Goal: Transaction & Acquisition: Purchase product/service

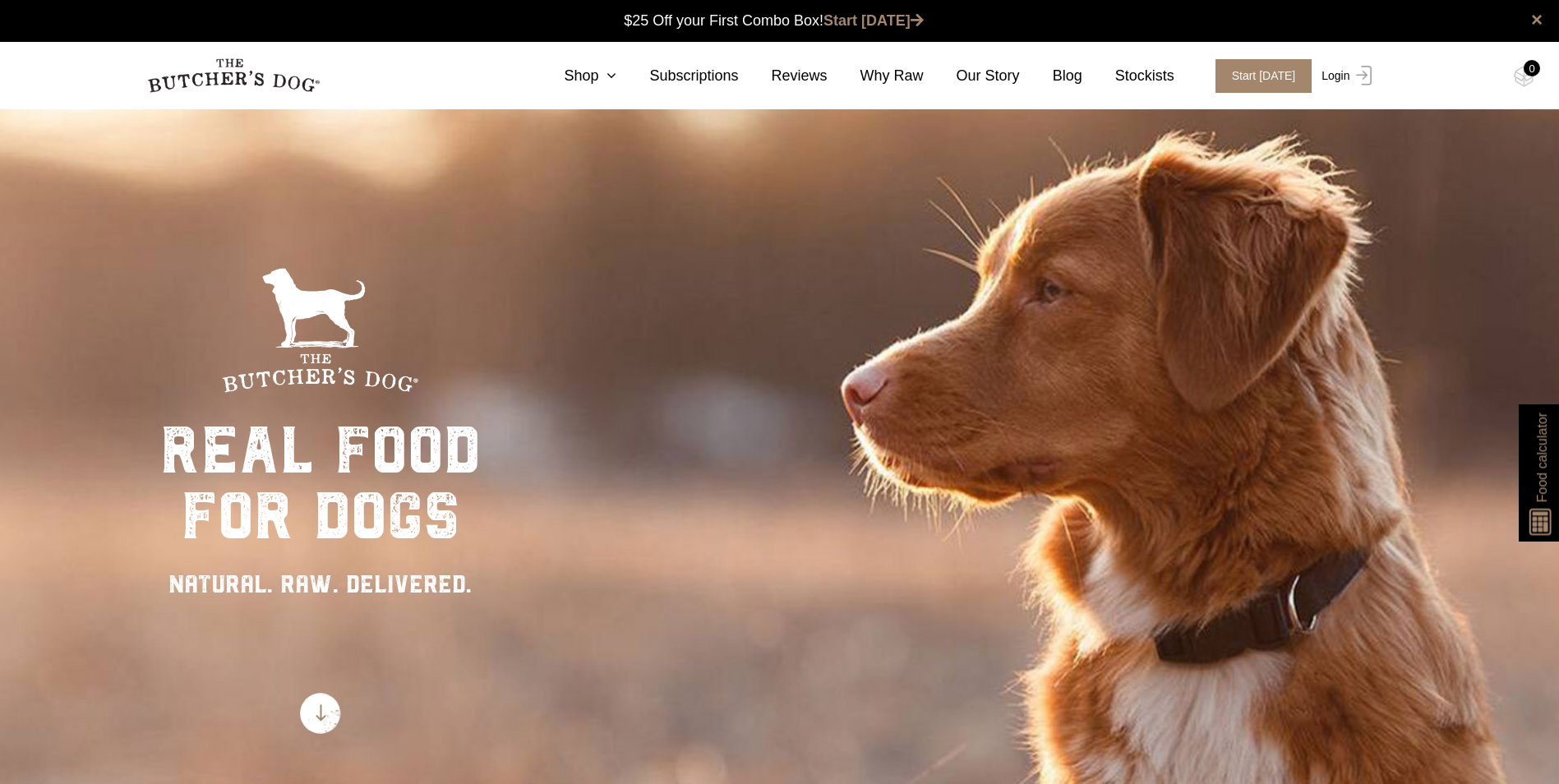
click at [1335, 79] on link "Login" at bounding box center [1344, 76] width 53 height 33
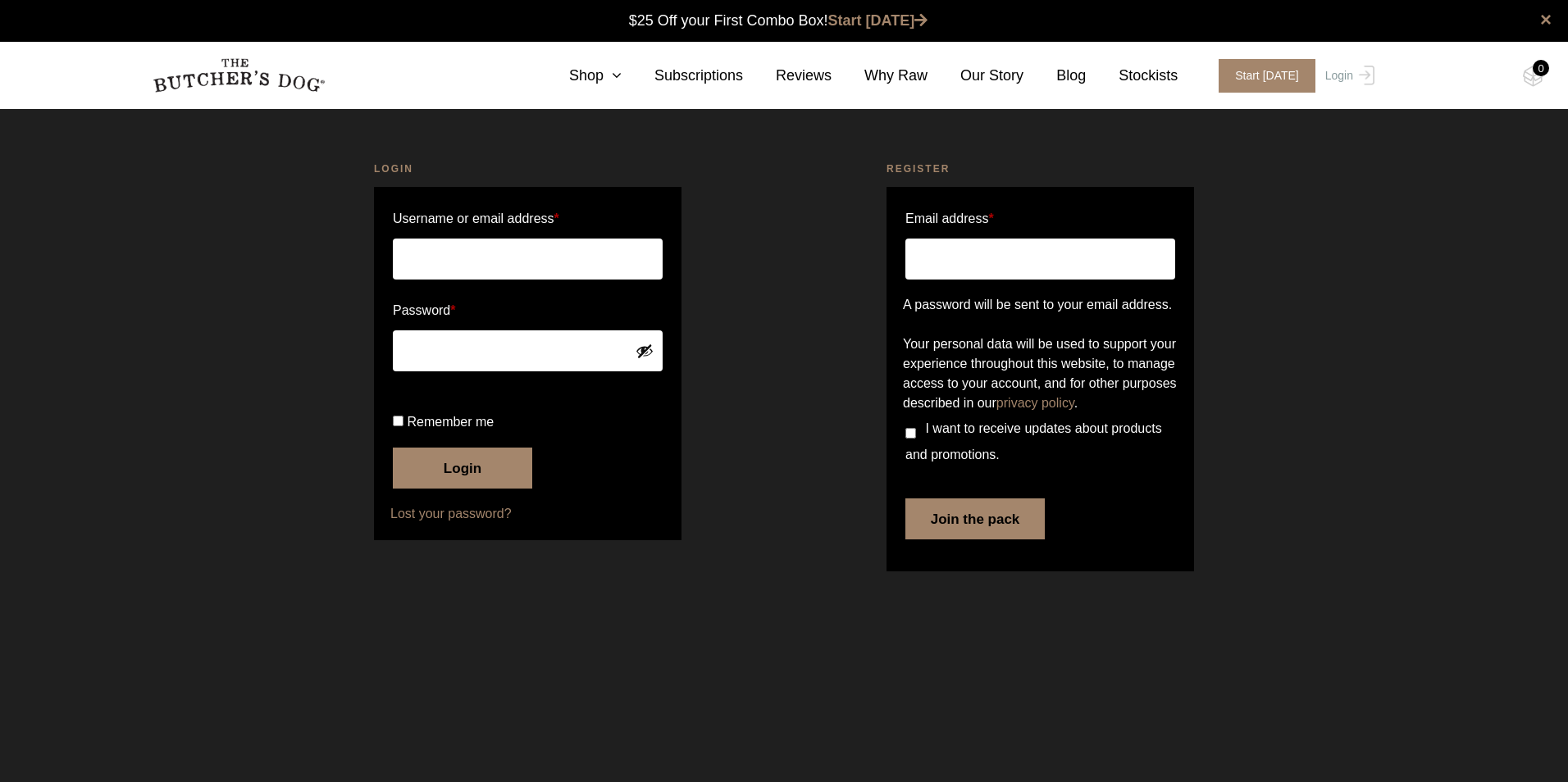
click at [440, 265] on input "Username or email address *" at bounding box center [528, 258] width 270 height 41
type input "karyn.van.nimwegen@jci.com"
click at [446, 489] on button "Login" at bounding box center [463, 468] width 140 height 41
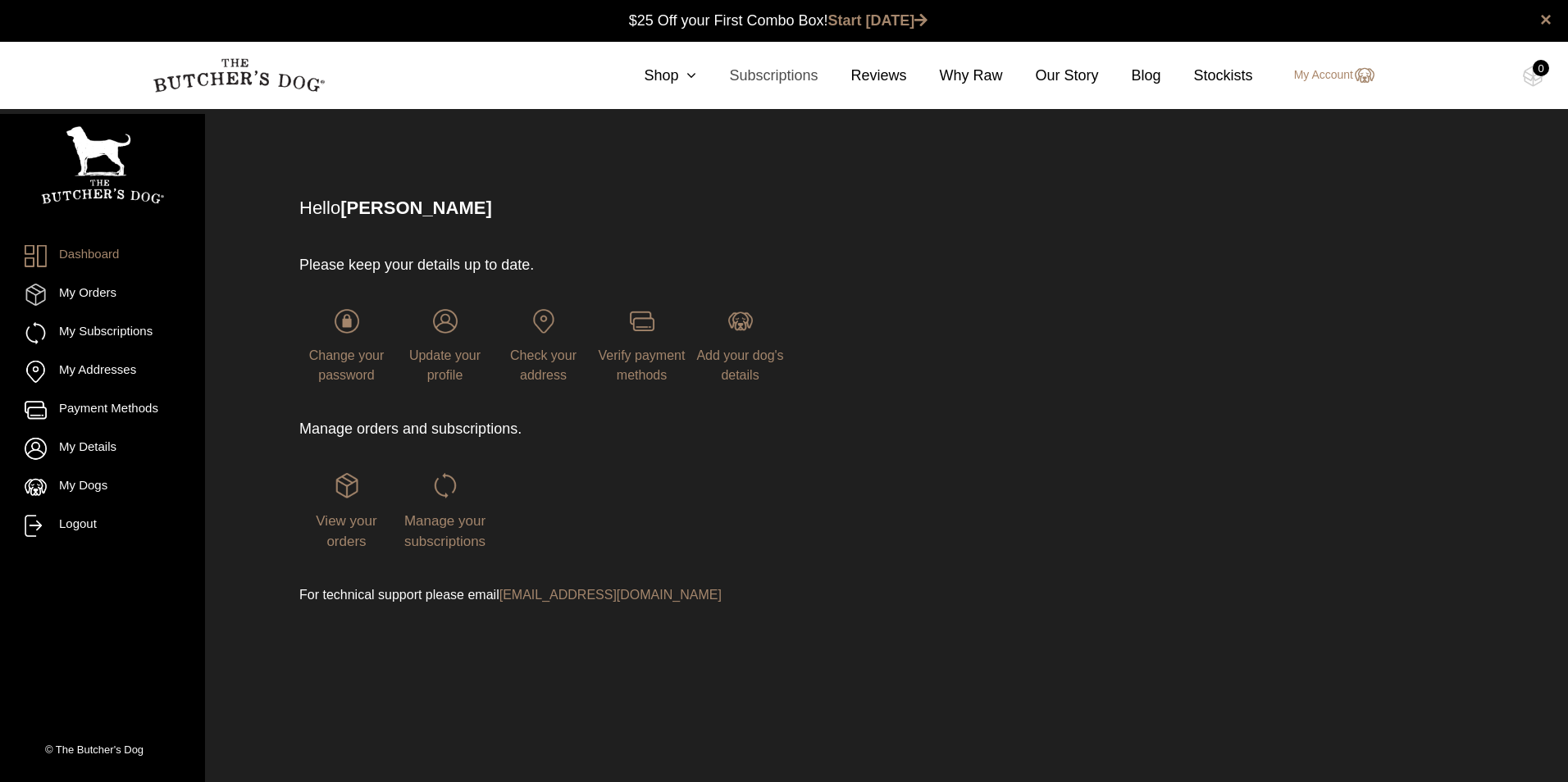
click at [710, 70] on link "Subscriptions" at bounding box center [757, 76] width 121 height 22
click at [697, 77] on icon at bounding box center [688, 76] width 18 height 15
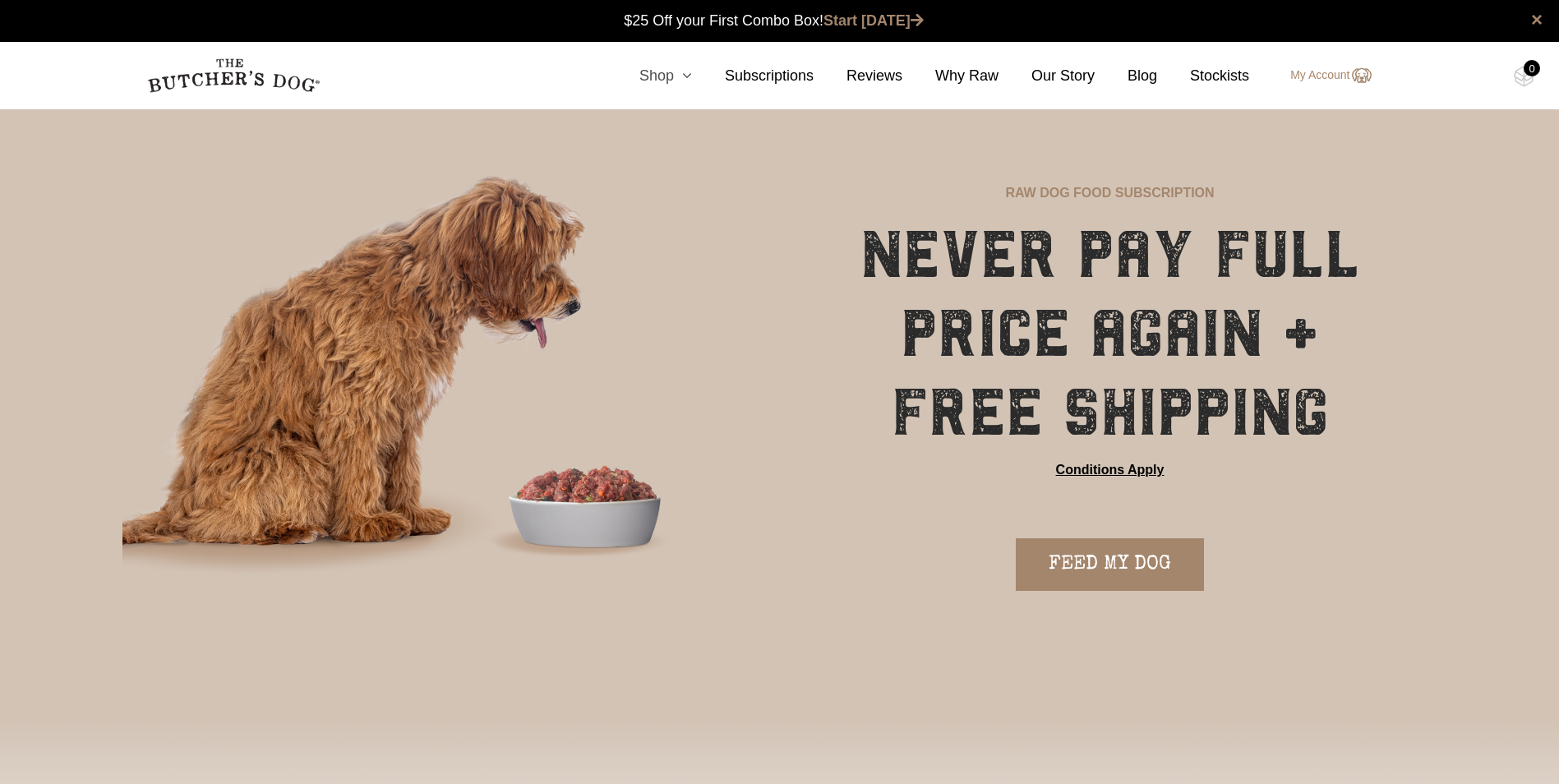
click at [674, 72] on link "Shop" at bounding box center [649, 76] width 86 height 22
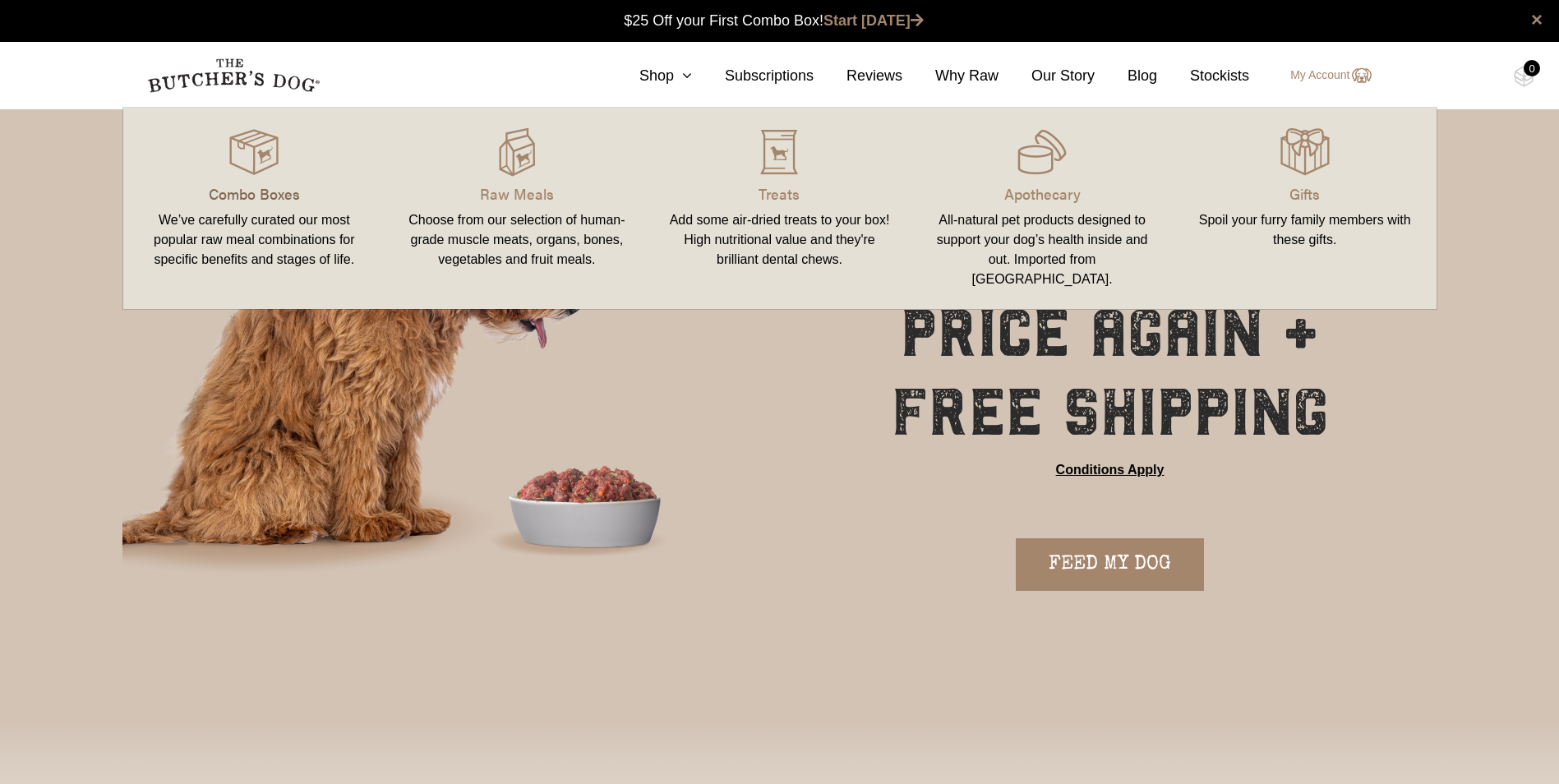
click at [269, 185] on p "Combo Boxes" at bounding box center [255, 193] width 223 height 22
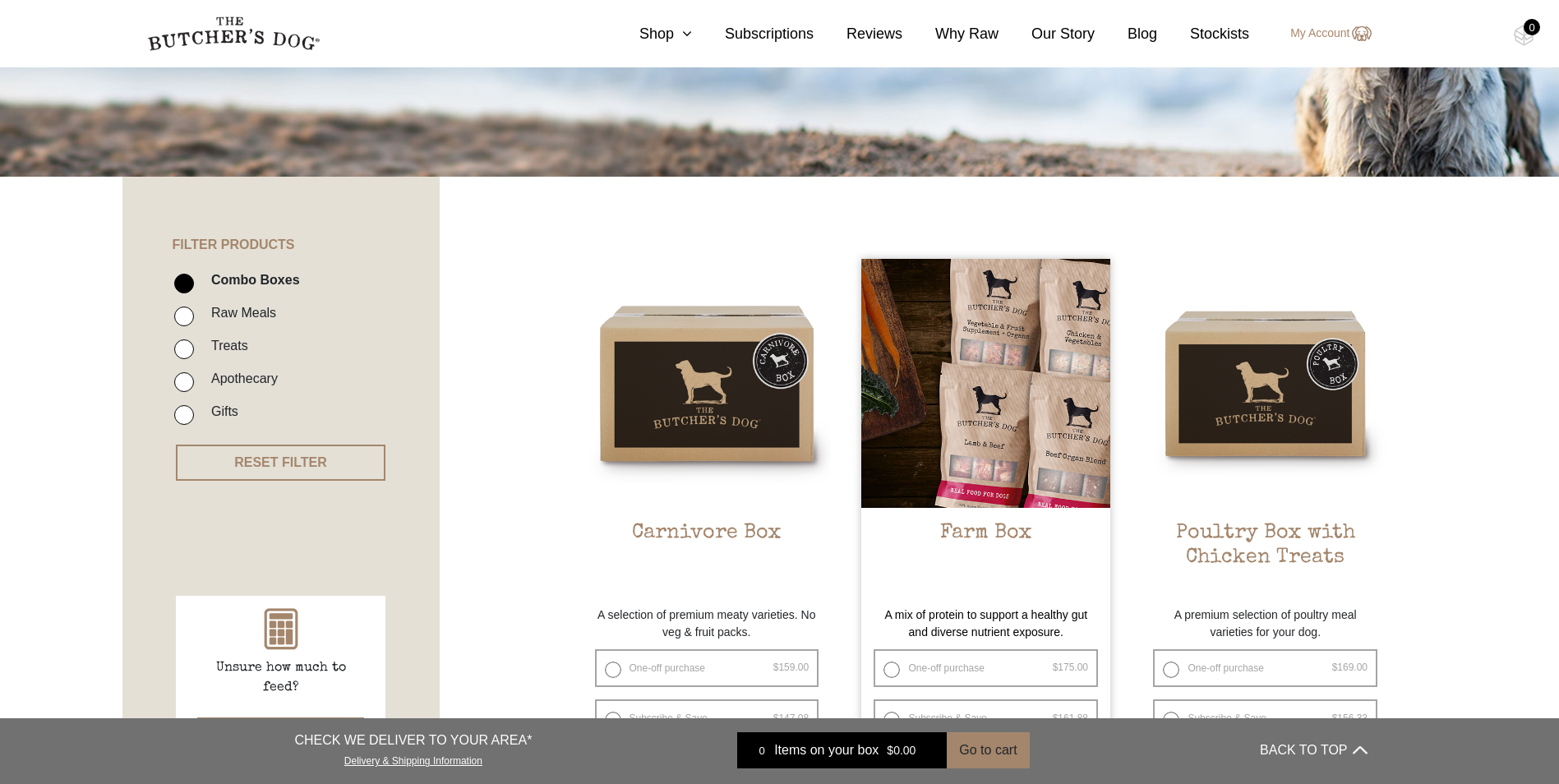
scroll to position [411, 0]
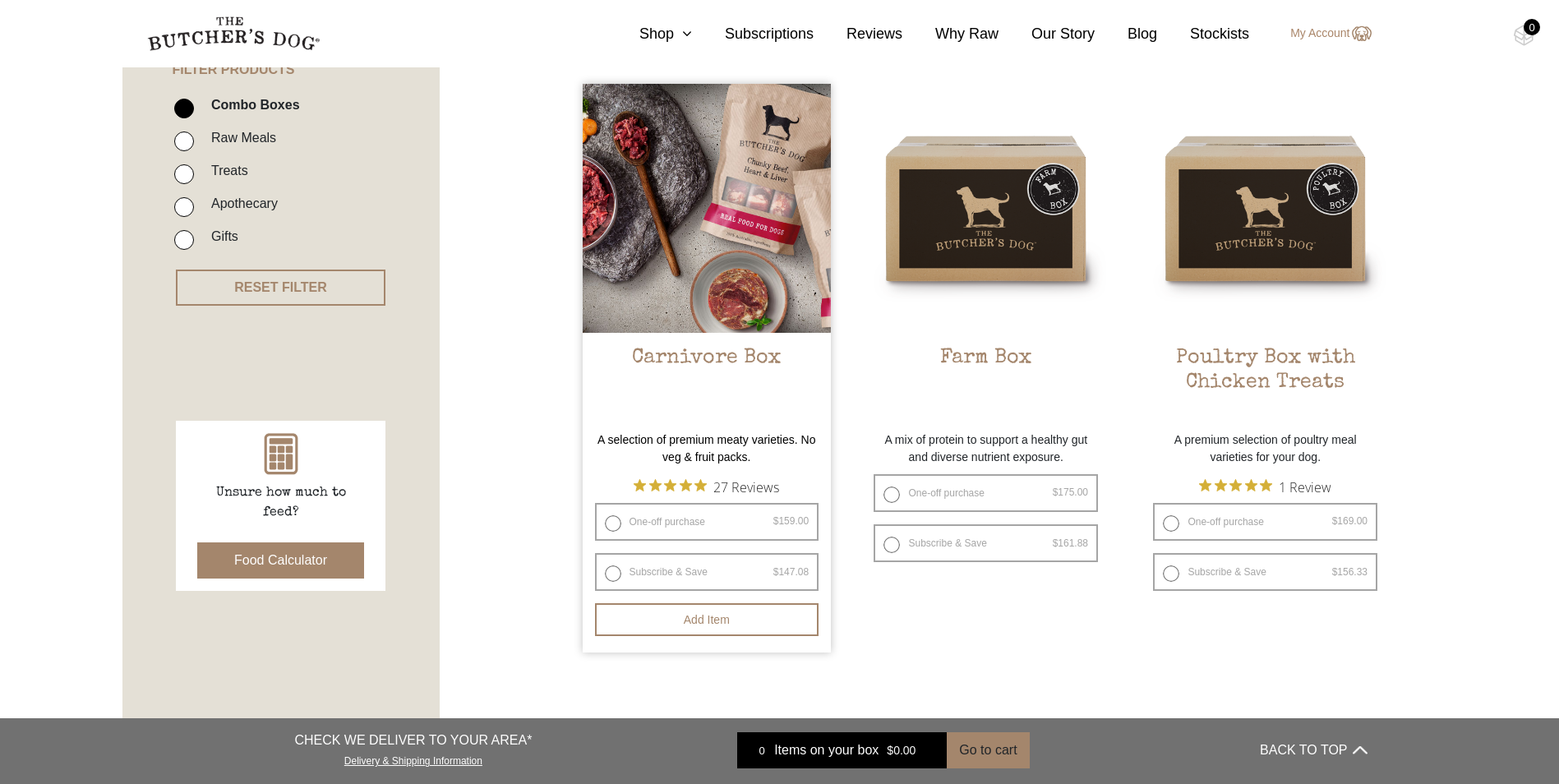
click at [607, 491] on div "27 Reviews" at bounding box center [707, 487] width 249 height 25
click at [612, 522] on label "One-off purchase $ 159.00 — or subscribe and save 7.5%" at bounding box center [707, 522] width 224 height 37
radio input "true"
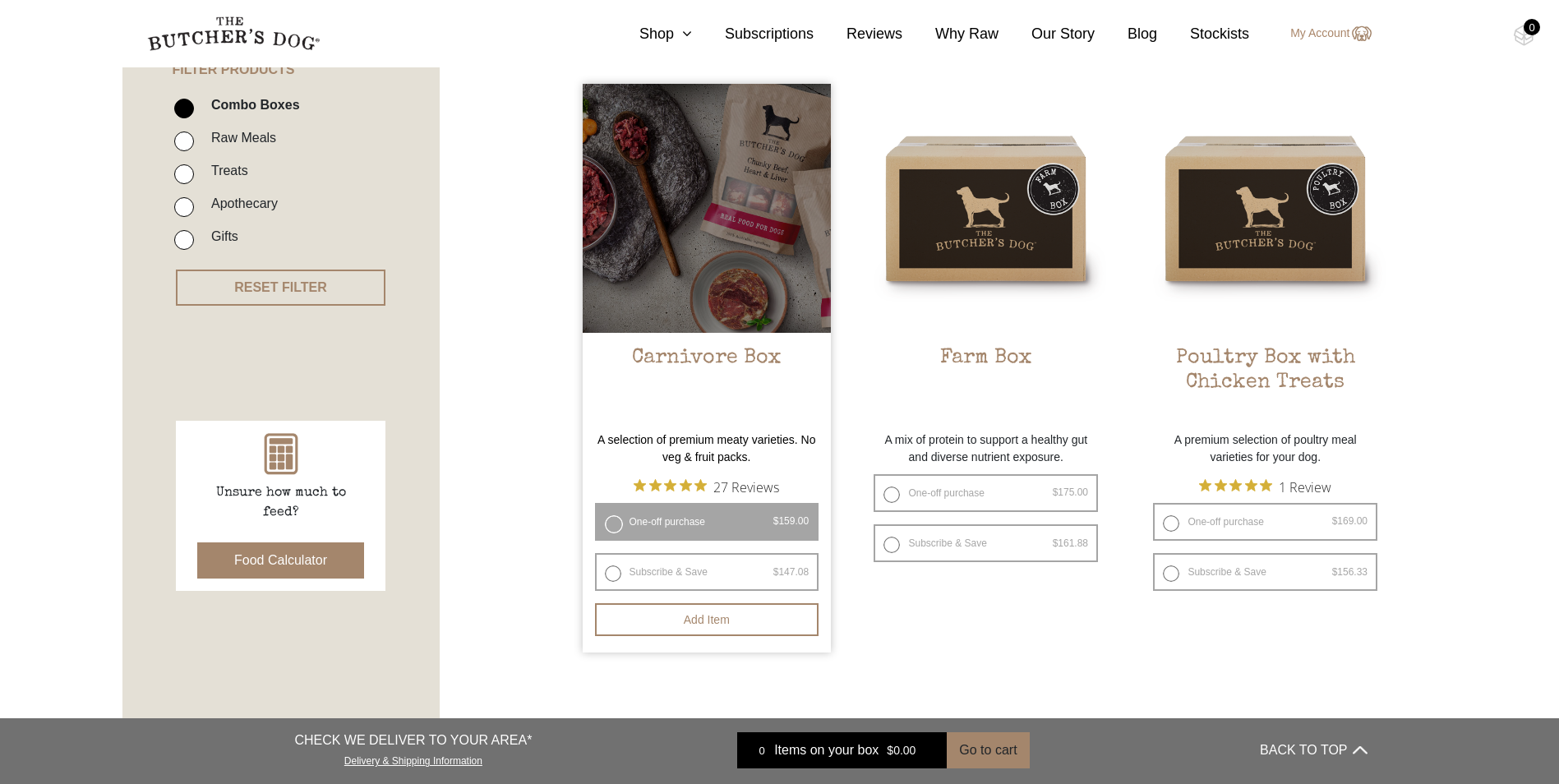
click at [616, 526] on label "One-off purchase $ 159.00 — or subscribe and save 7.5%" at bounding box center [707, 522] width 224 height 37
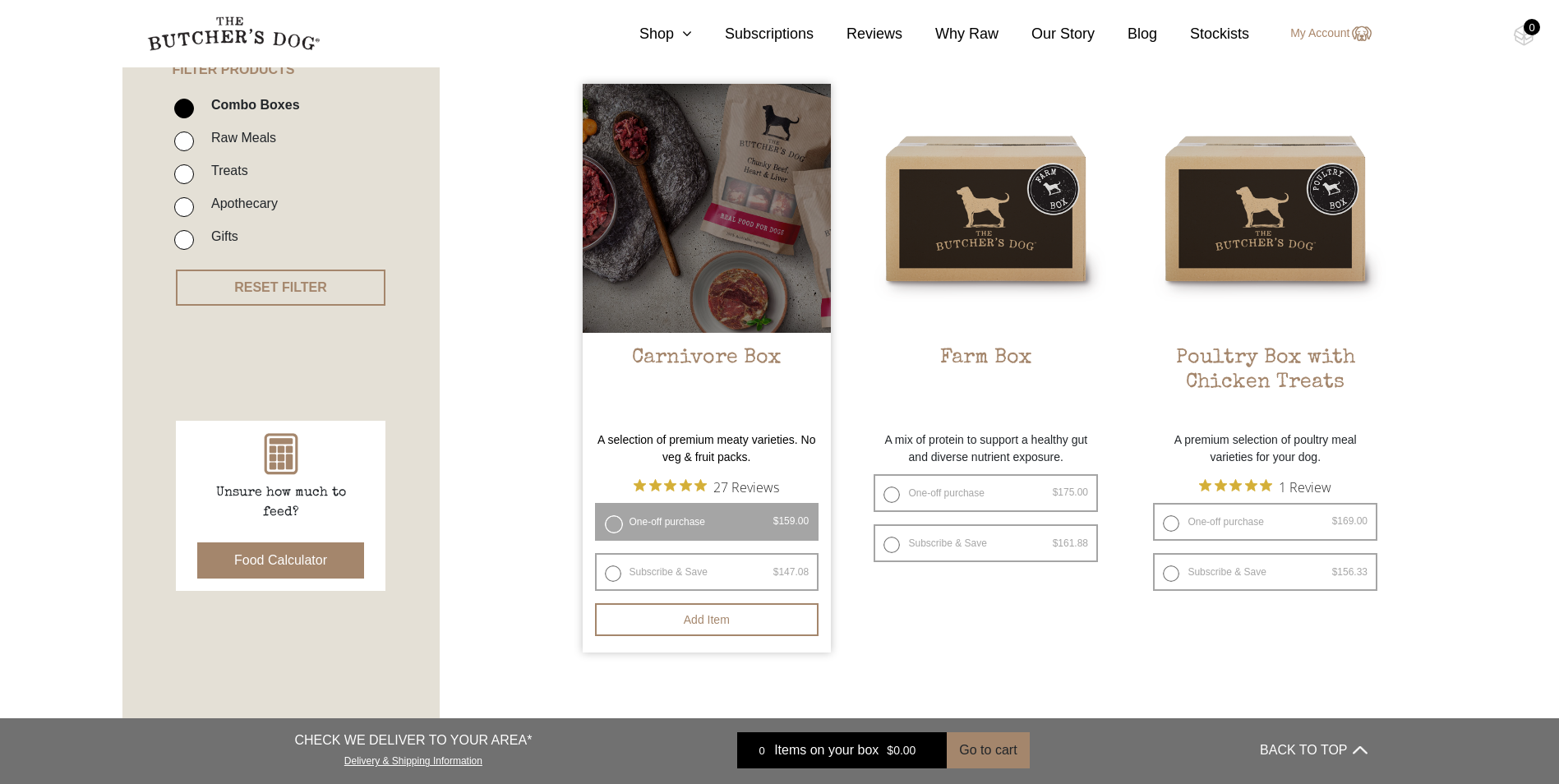
click at [616, 527] on label "One-off purchase $ 159.00 — or subscribe and save 7.5%" at bounding box center [707, 522] width 224 height 37
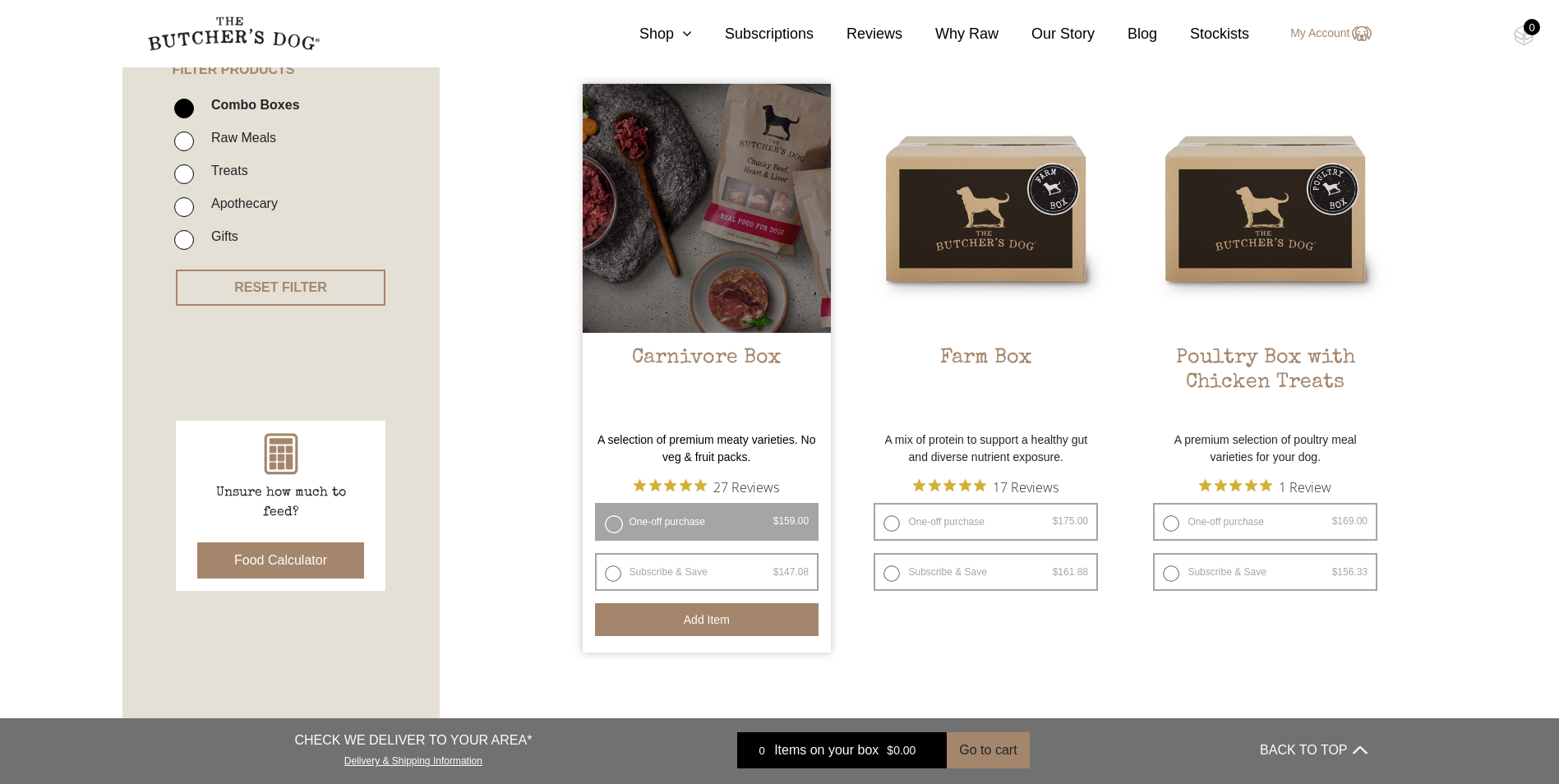
click at [736, 606] on button "Add item" at bounding box center [707, 619] width 224 height 32
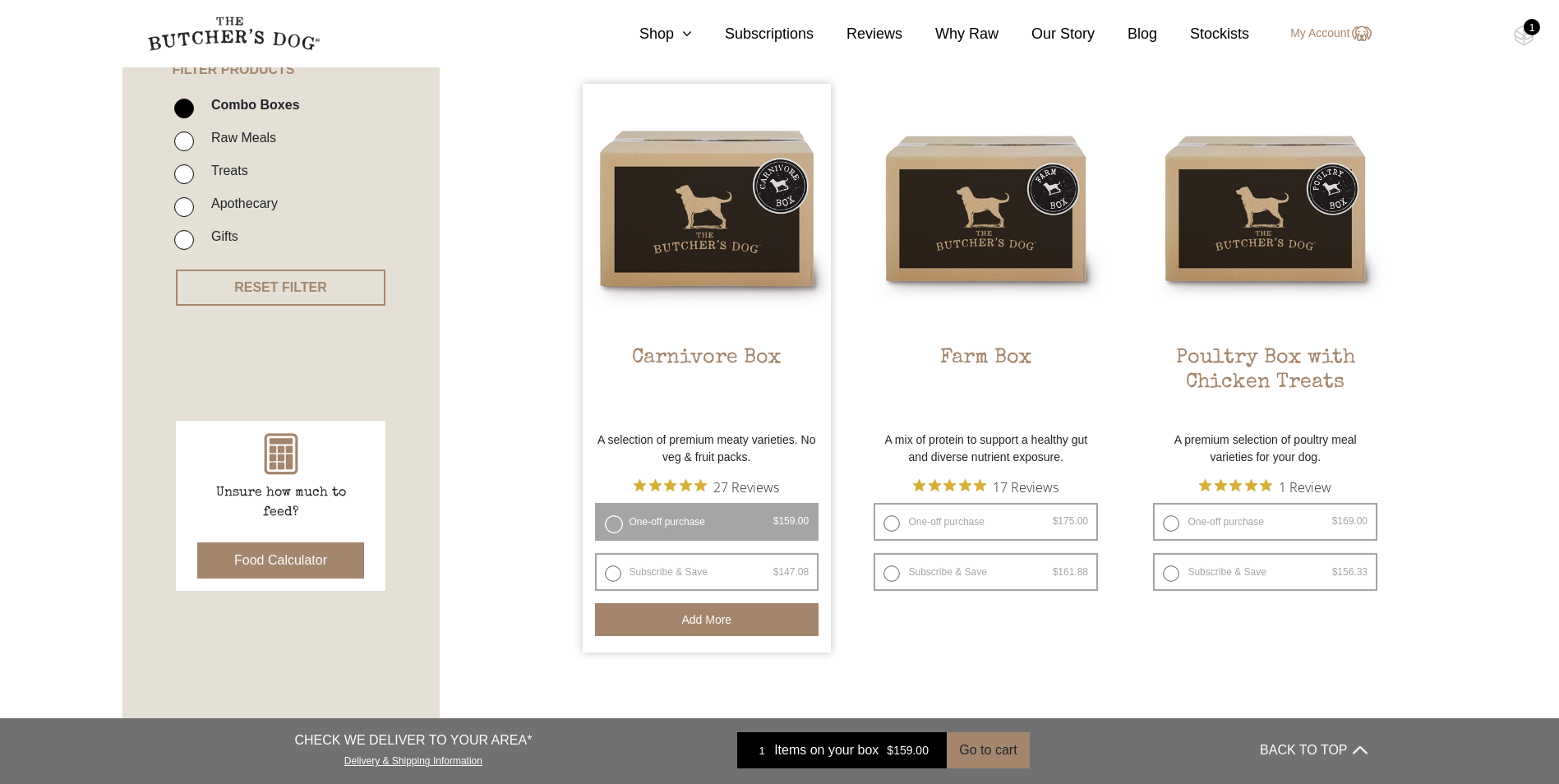
click at [192, 107] on input "Combo Boxes" at bounding box center [184, 108] width 20 height 20
checkbox input "false"
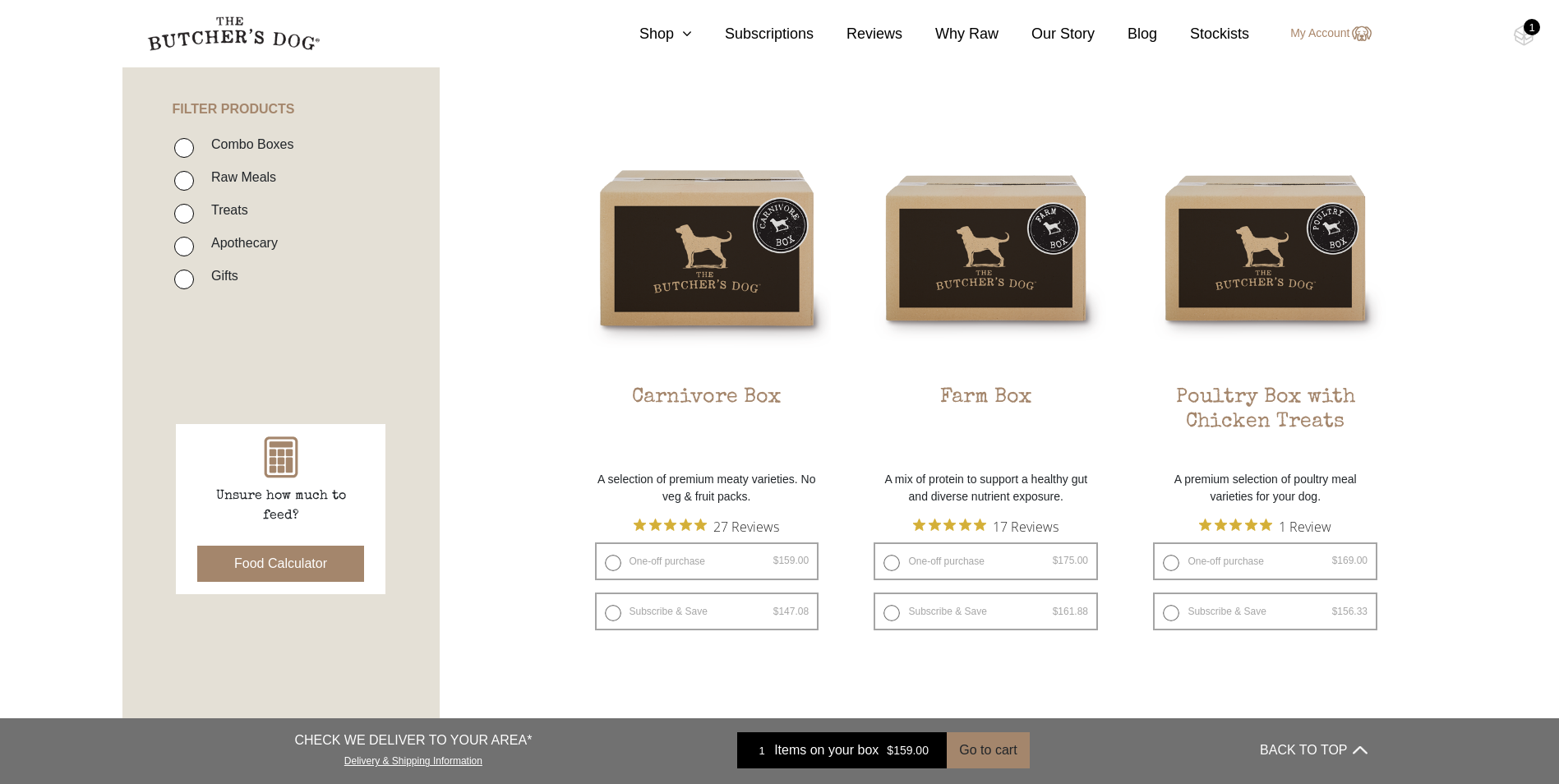
click at [185, 177] on input "Raw Meals" at bounding box center [184, 181] width 20 height 20
checkbox input "true"
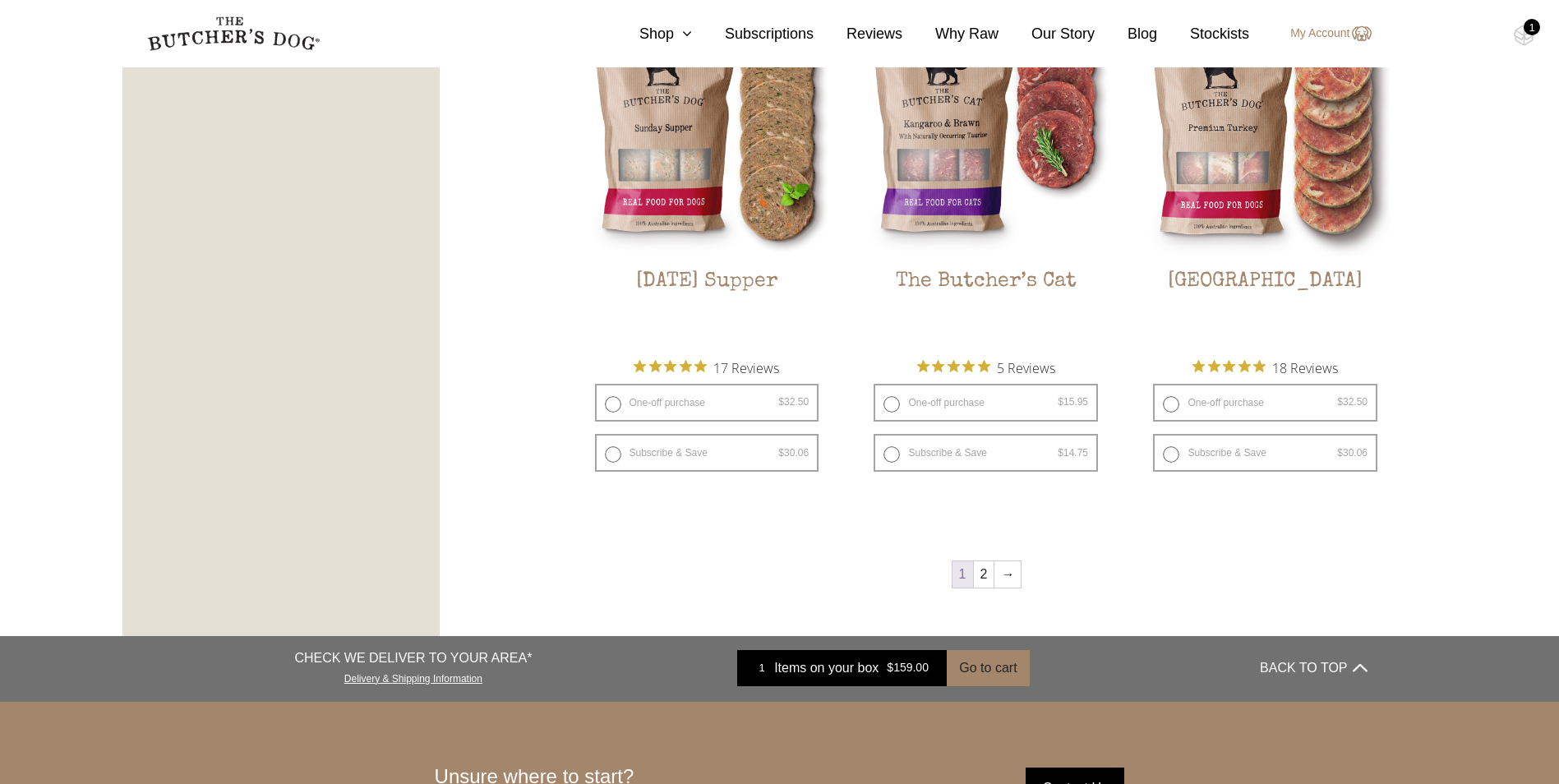
scroll to position [2101, 0]
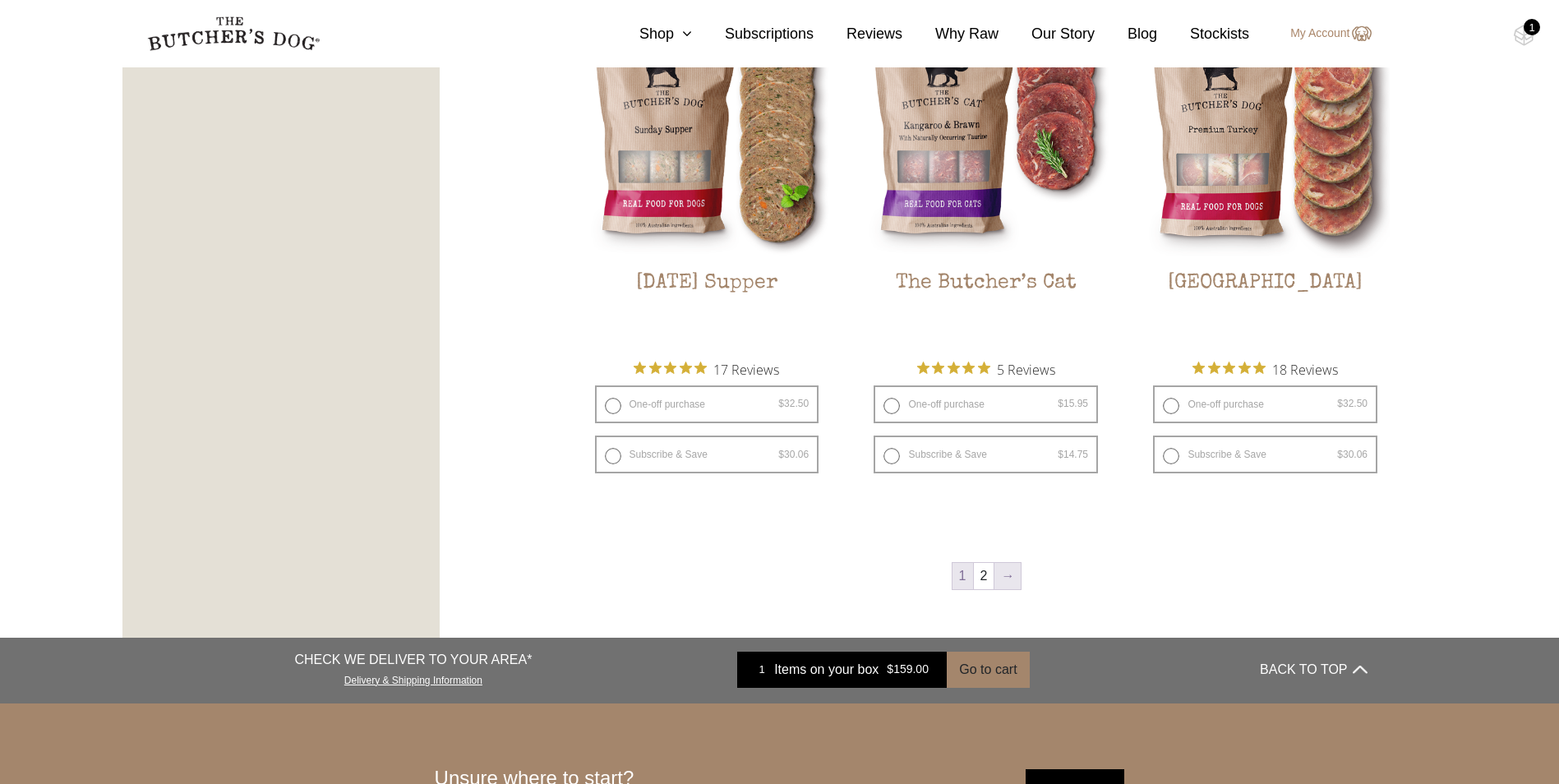
click at [1016, 577] on link "→" at bounding box center [1008, 577] width 27 height 27
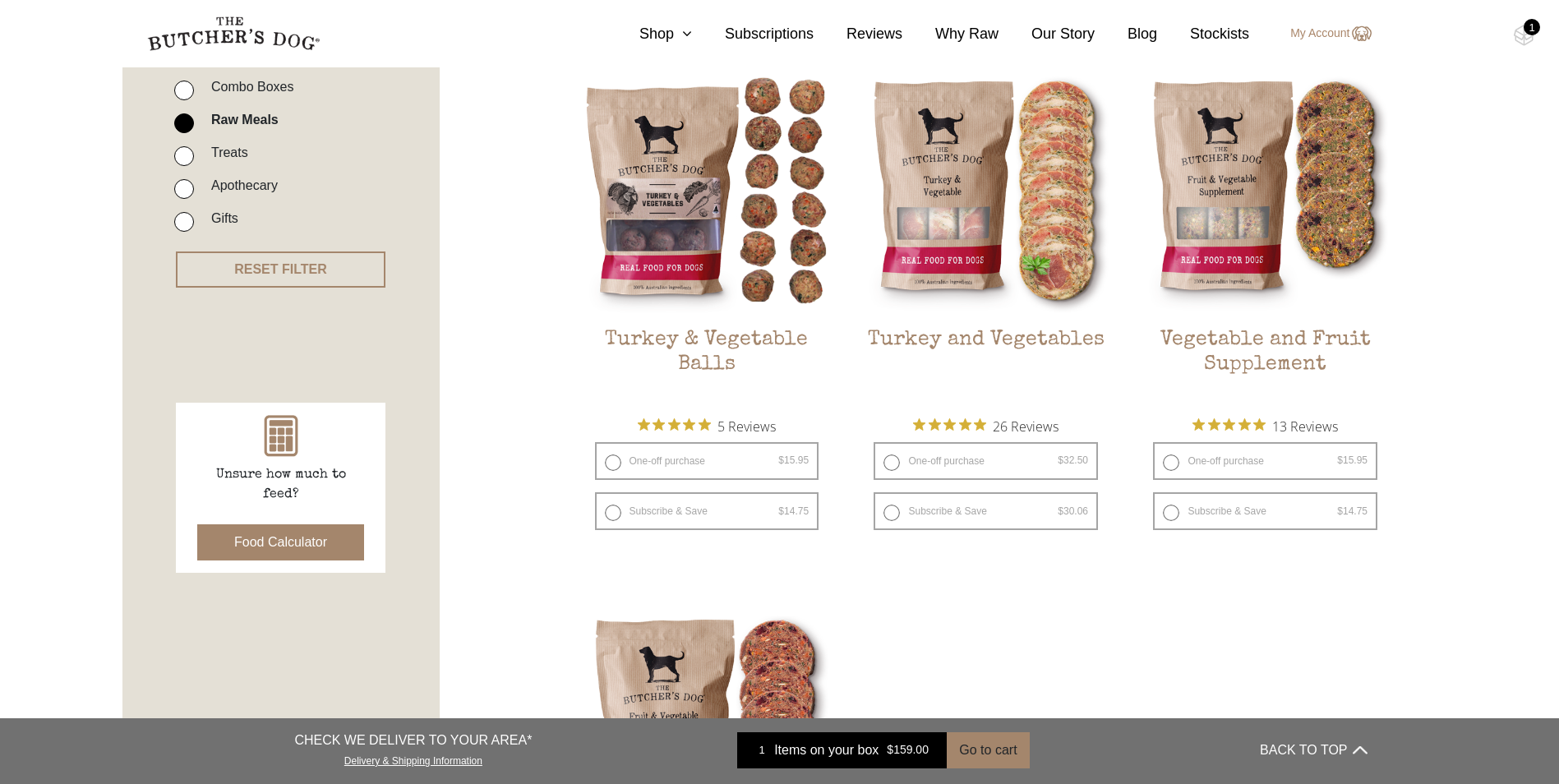
scroll to position [432, 0]
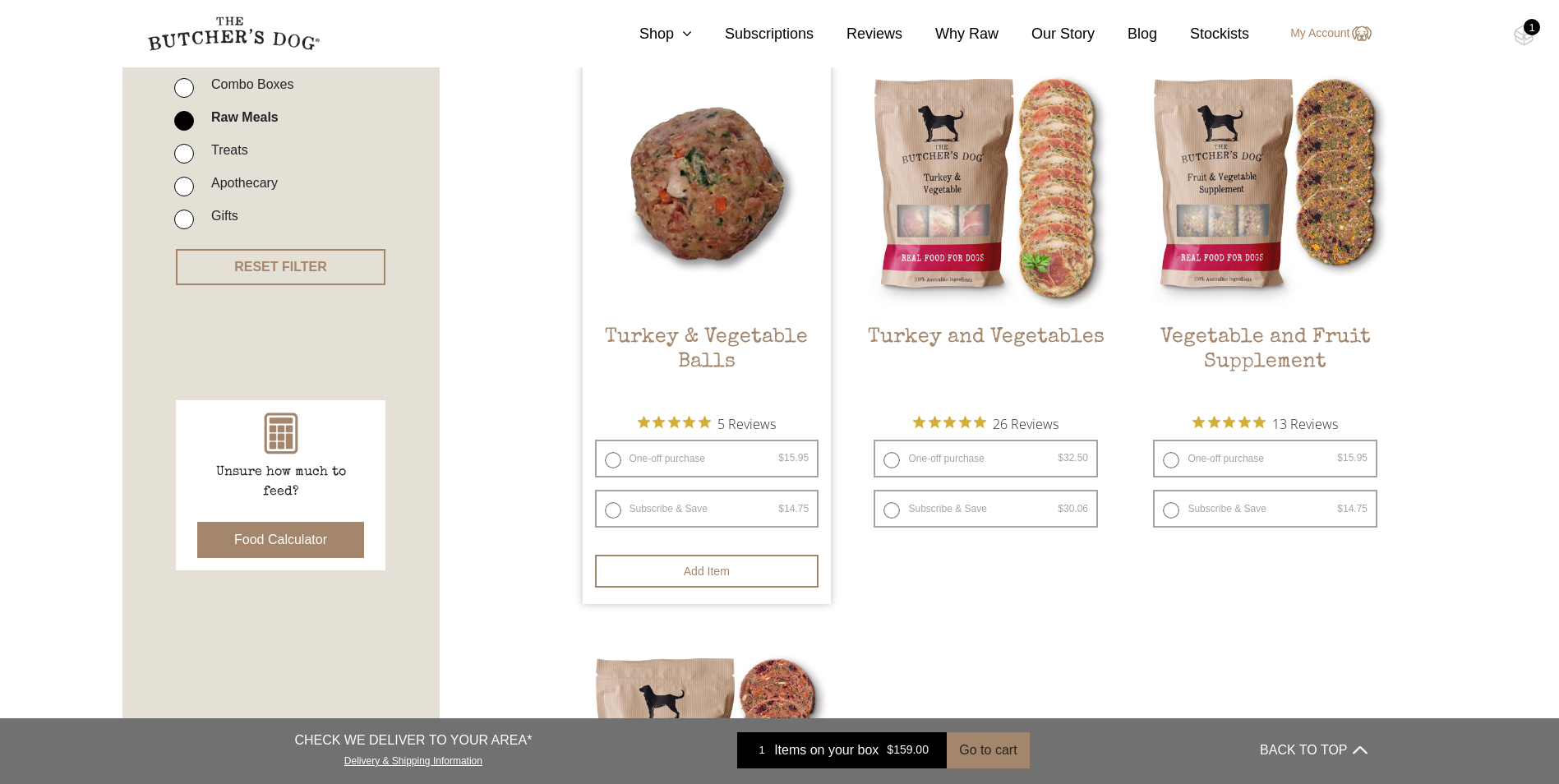
click at [612, 459] on label "One-off purchase $ 15.95 — or subscribe and save 7.5%" at bounding box center [707, 458] width 224 height 37
radio input "true"
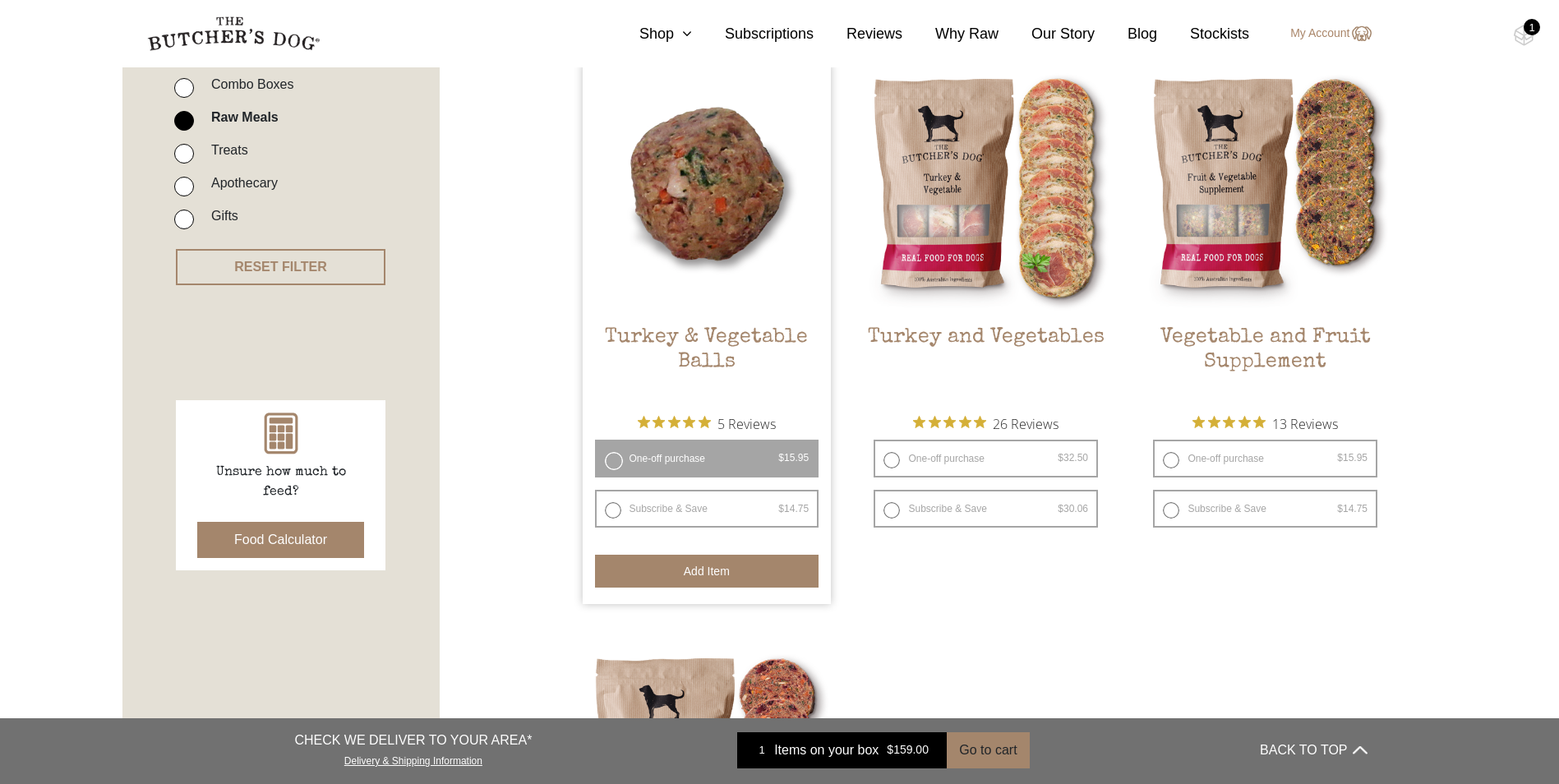
click at [716, 572] on button "Add item" at bounding box center [707, 571] width 224 height 32
click at [716, 572] on button "Add more" at bounding box center [707, 571] width 224 height 32
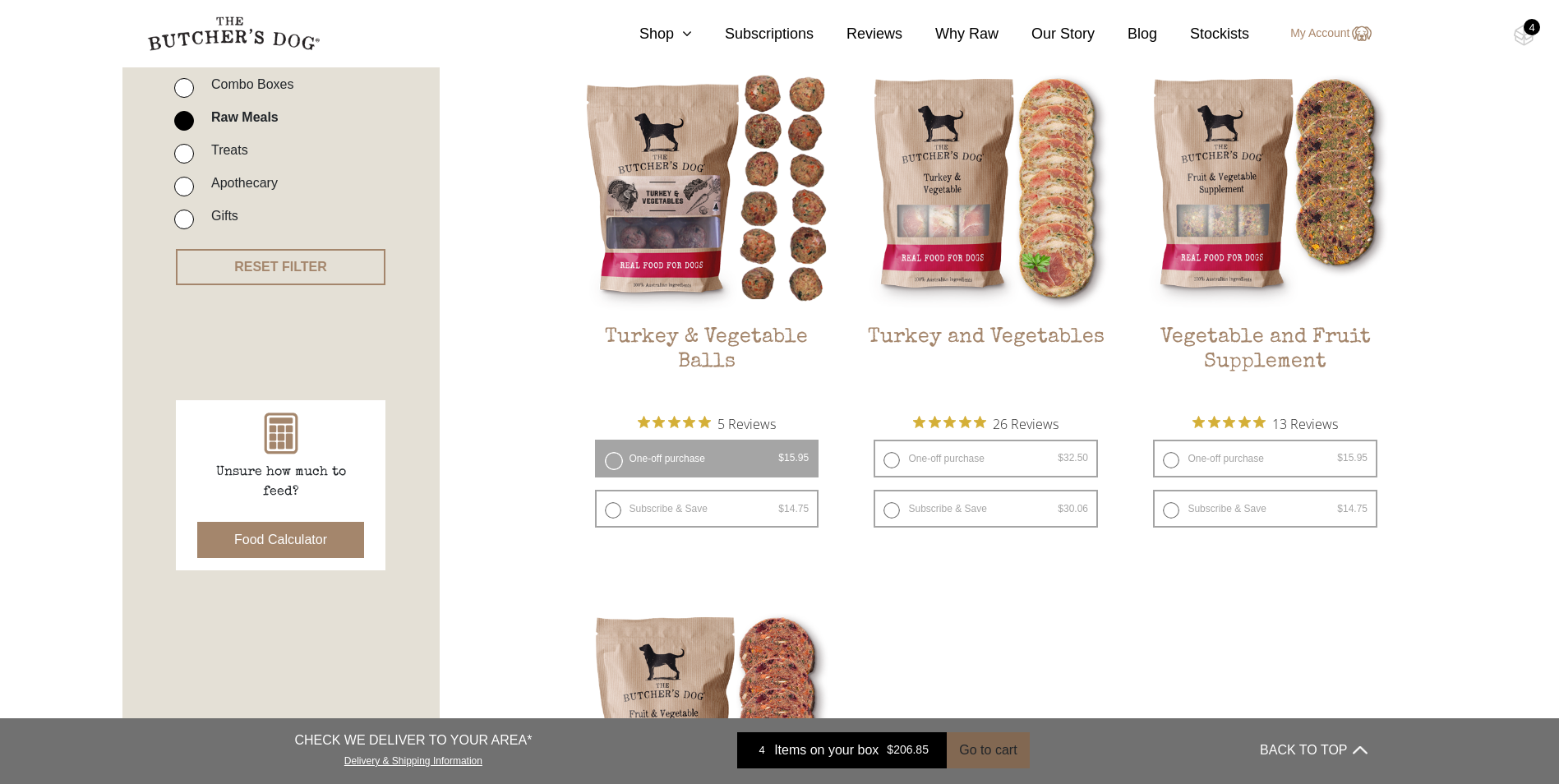
click at [972, 755] on button "Go to cart" at bounding box center [987, 750] width 82 height 36
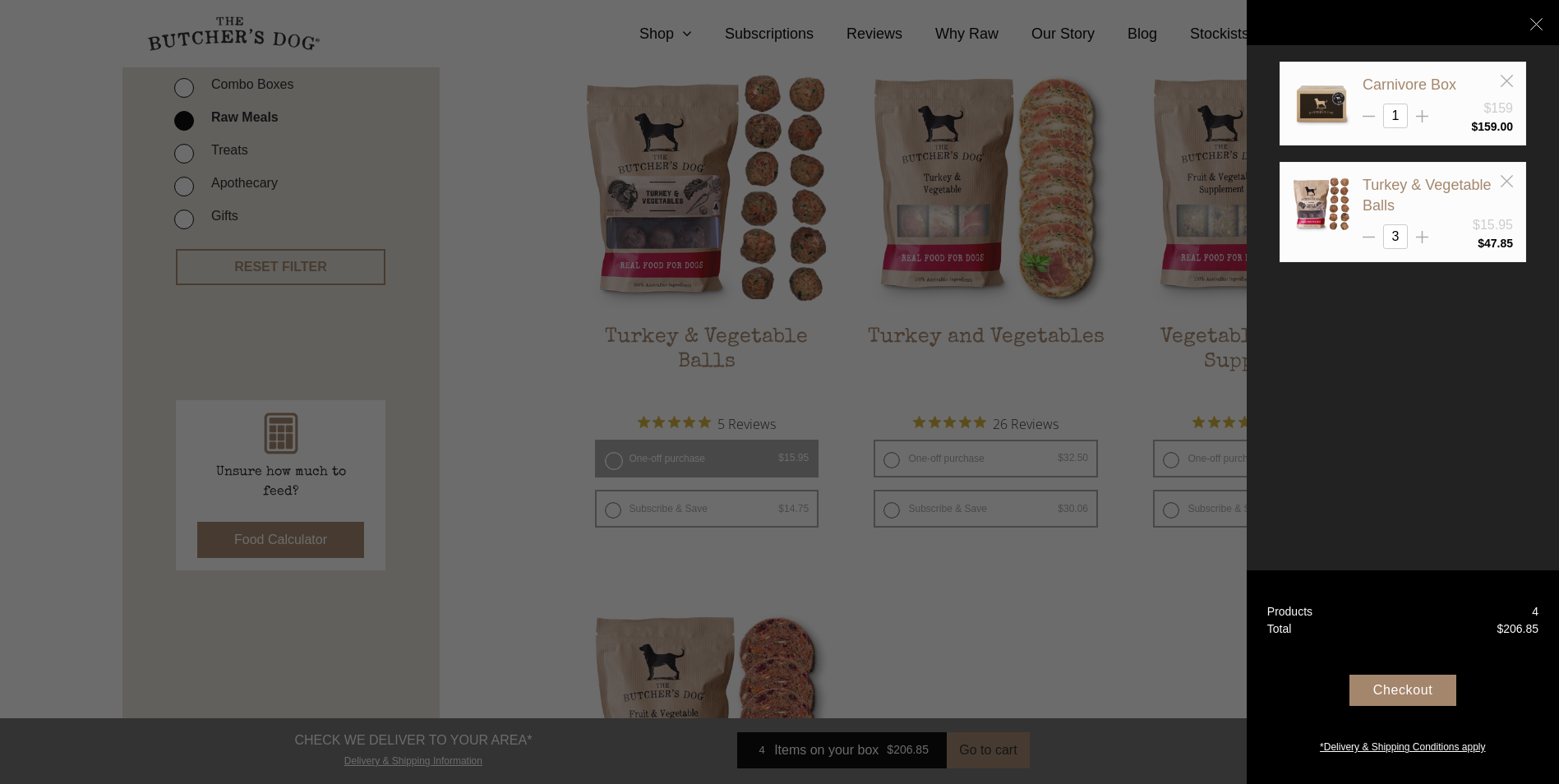
click at [1393, 692] on div "Checkout" at bounding box center [1403, 690] width 107 height 31
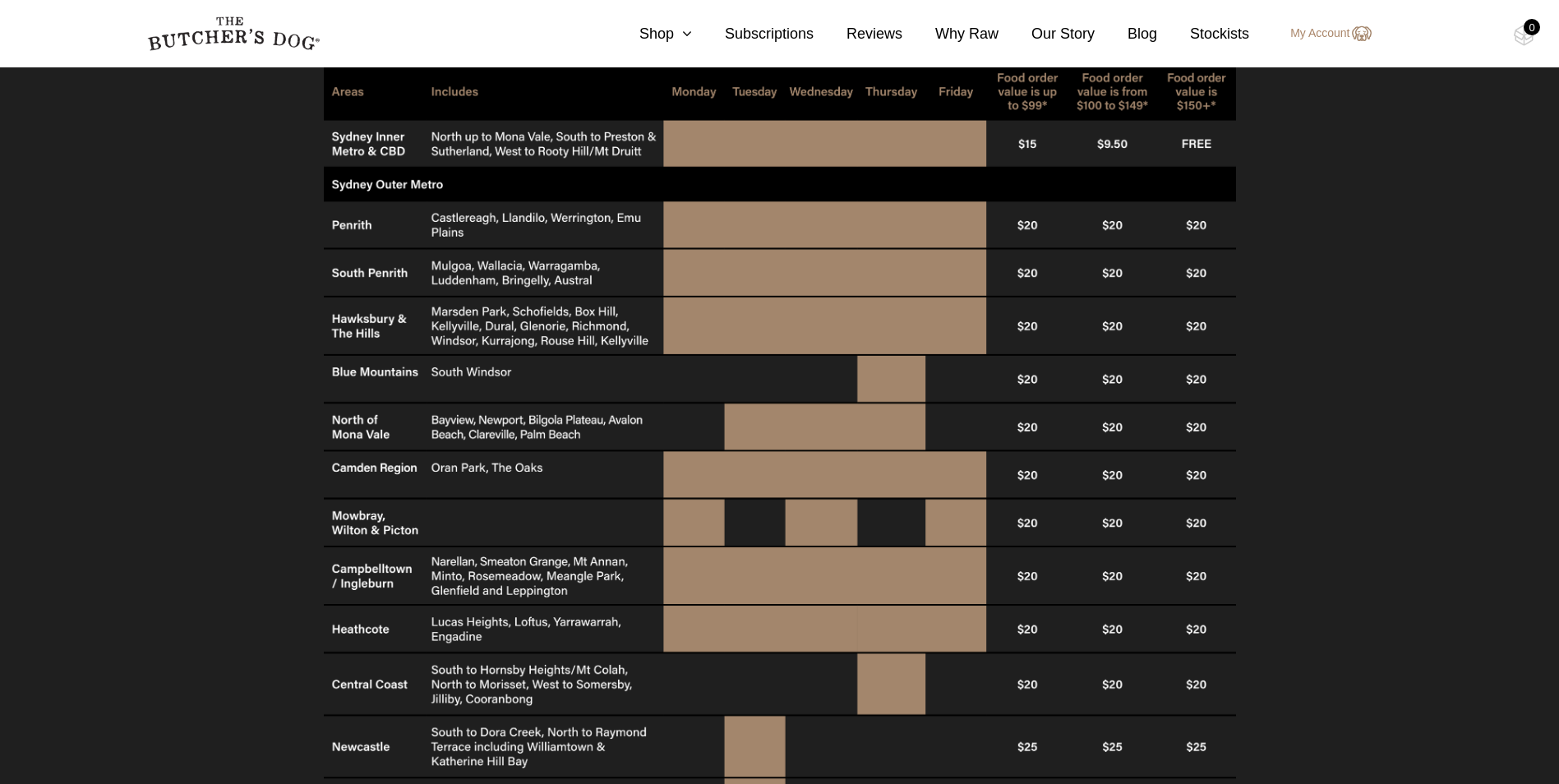
scroll to position [800, 0]
